Goal: Information Seeking & Learning: Learn about a topic

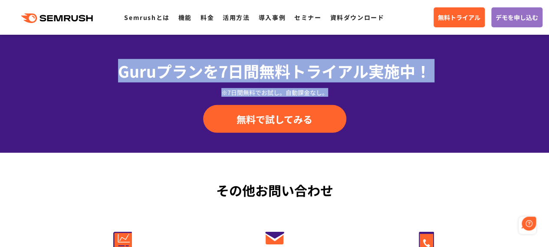
drag, startPoint x: 117, startPoint y: 71, endPoint x: 325, endPoint y: 96, distance: 209.8
click at [325, 96] on div "Guruプランを7日間 無料トライアル実施中！ ※7日間無料でお試し。自動課金なし。 無料で試してみる" at bounding box center [275, 96] width 456 height 74
copy div "Guruプランを7日間 無料トライアル実施中！ ※7日間無料でお試し。自動課金なし。"
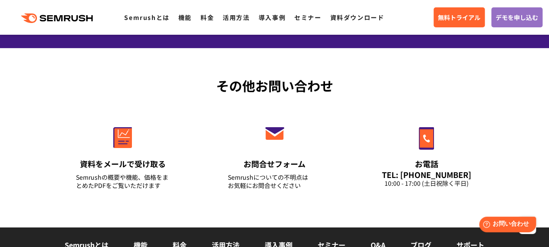
scroll to position [2903, 0]
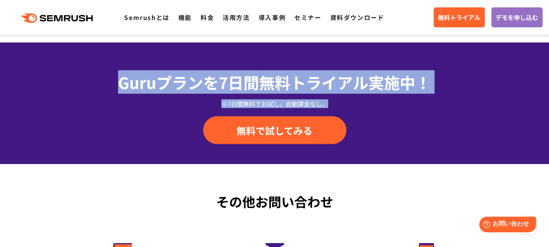
copy div "Guruプランを7日間 無料トライアル実施中！ ※7日間無料でお試し。自動課金なし。"
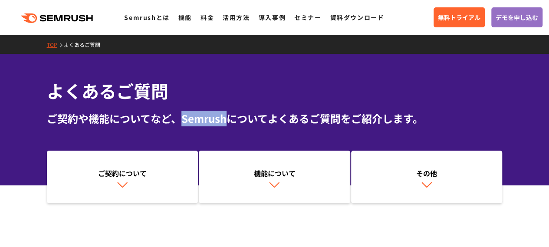
drag, startPoint x: 183, startPoint y: 118, endPoint x: 227, endPoint y: 118, distance: 43.8
click at [227, 118] on div "ご契約や機能についてなど、Semrushについてよくあるご質問をご紹介します。" at bounding box center [275, 119] width 456 height 16
copy div "Semrush"
